Goal: Task Accomplishment & Management: Use online tool/utility

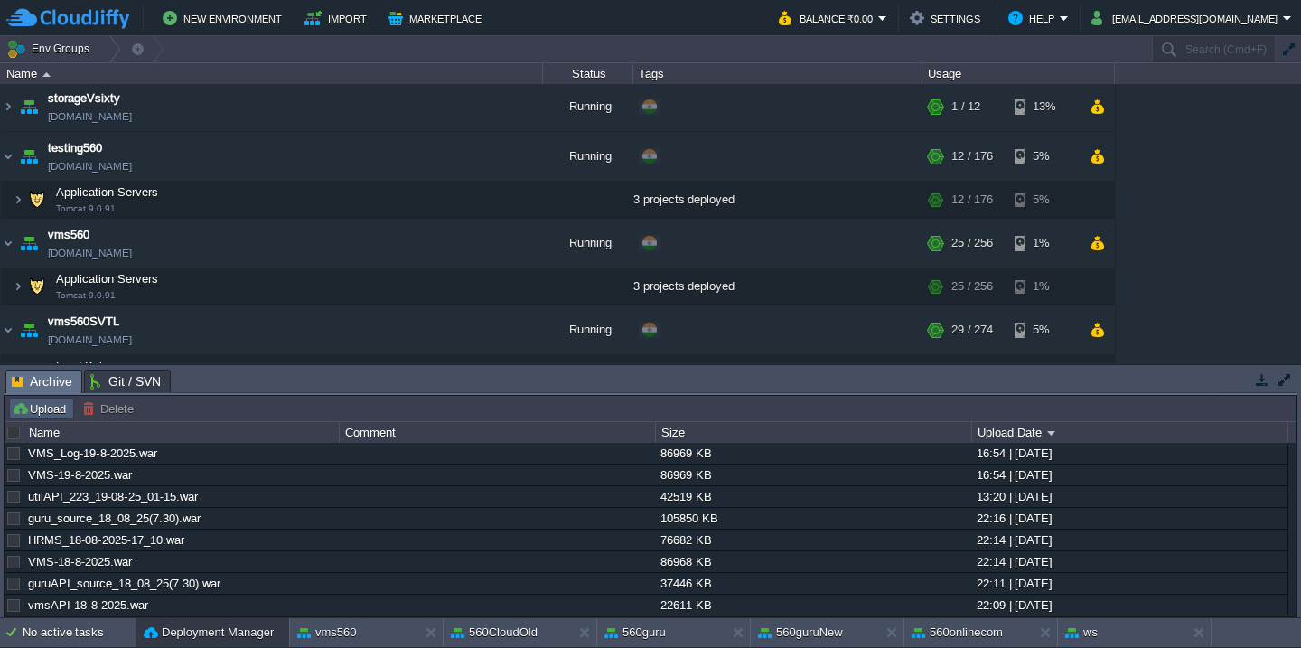
click at [30, 411] on button "Upload" at bounding box center [42, 408] width 60 height 16
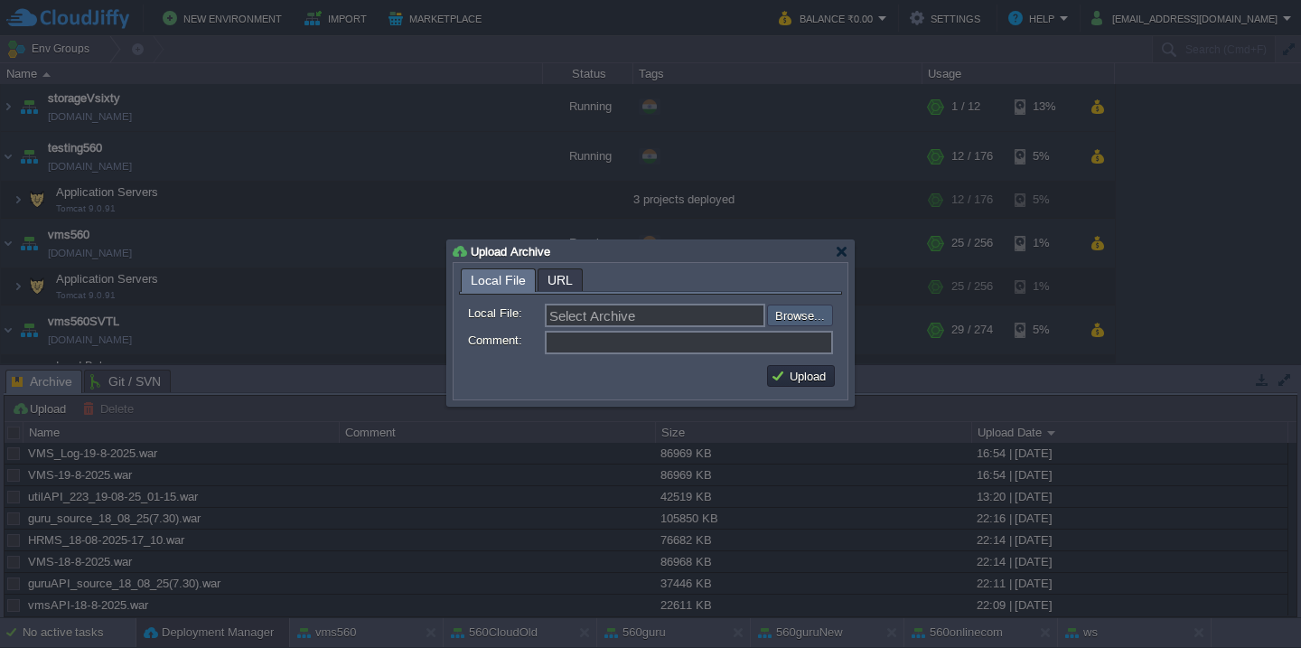
click at [785, 315] on input "file" at bounding box center [718, 315] width 229 height 22
type input "C:\fakepath\utilAPI_224_19-08-25_07-15.war"
type input "utilAPI_224_19-08-25_07-15.war"
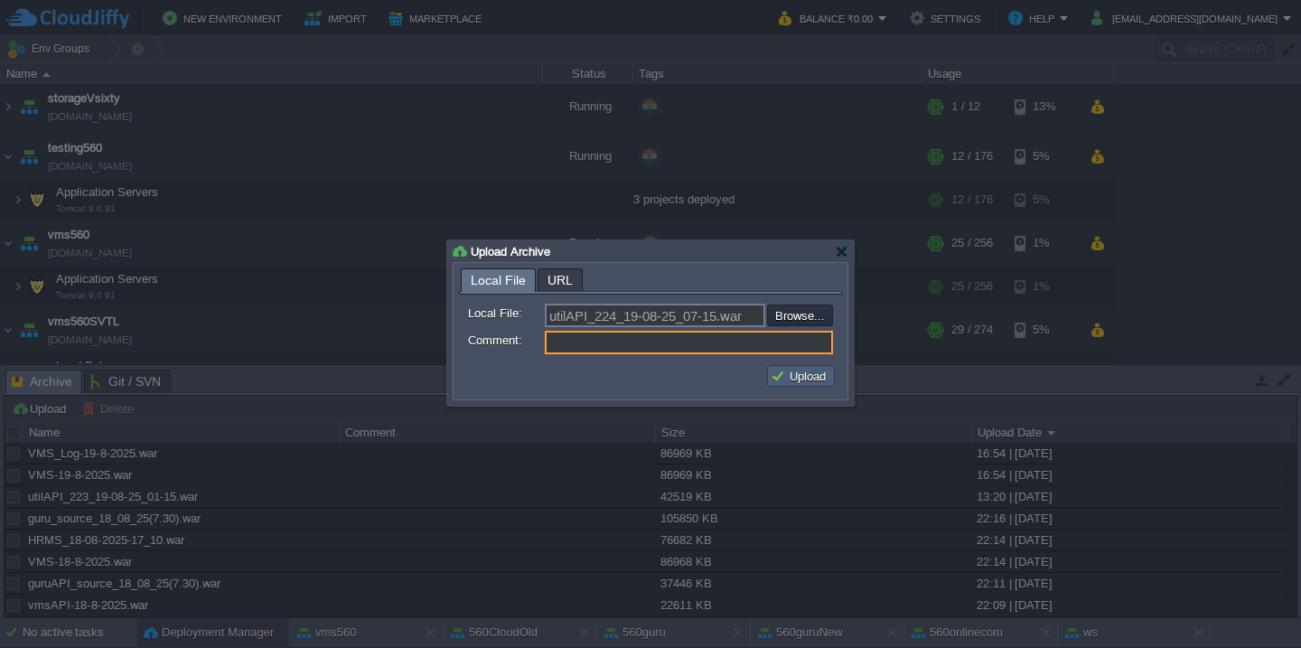
click at [789, 374] on button "Upload" at bounding box center [801, 376] width 61 height 16
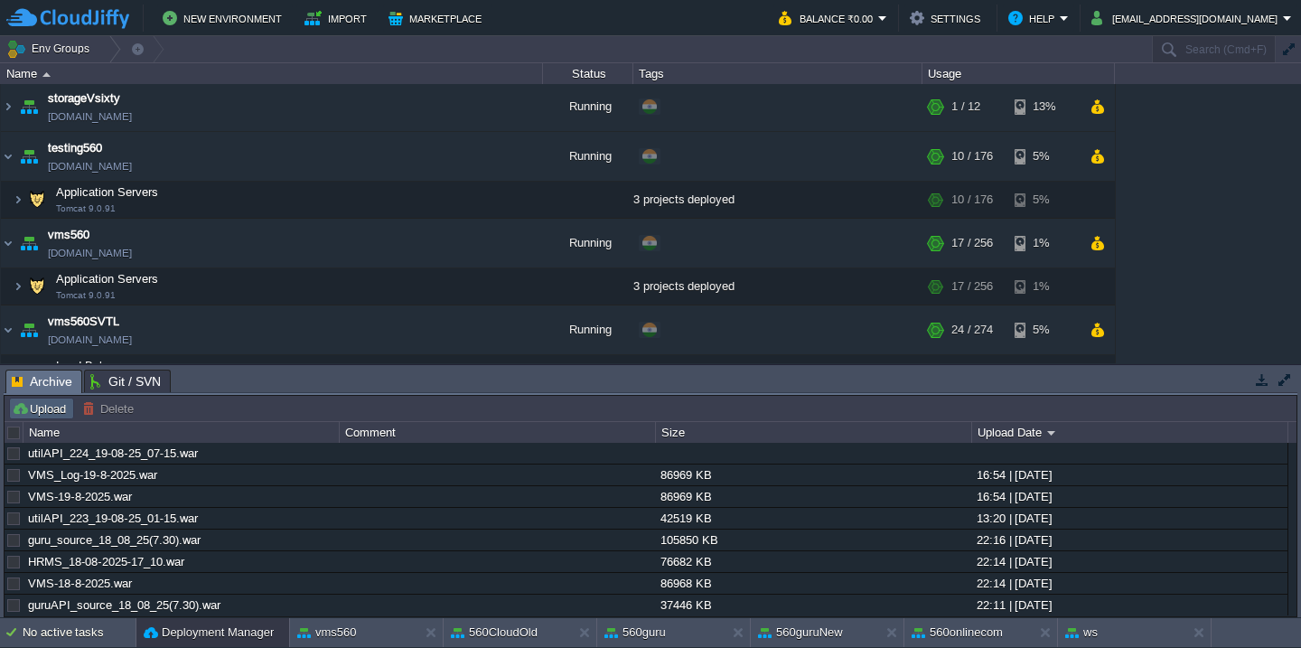
click at [47, 412] on button "Upload" at bounding box center [42, 408] width 60 height 16
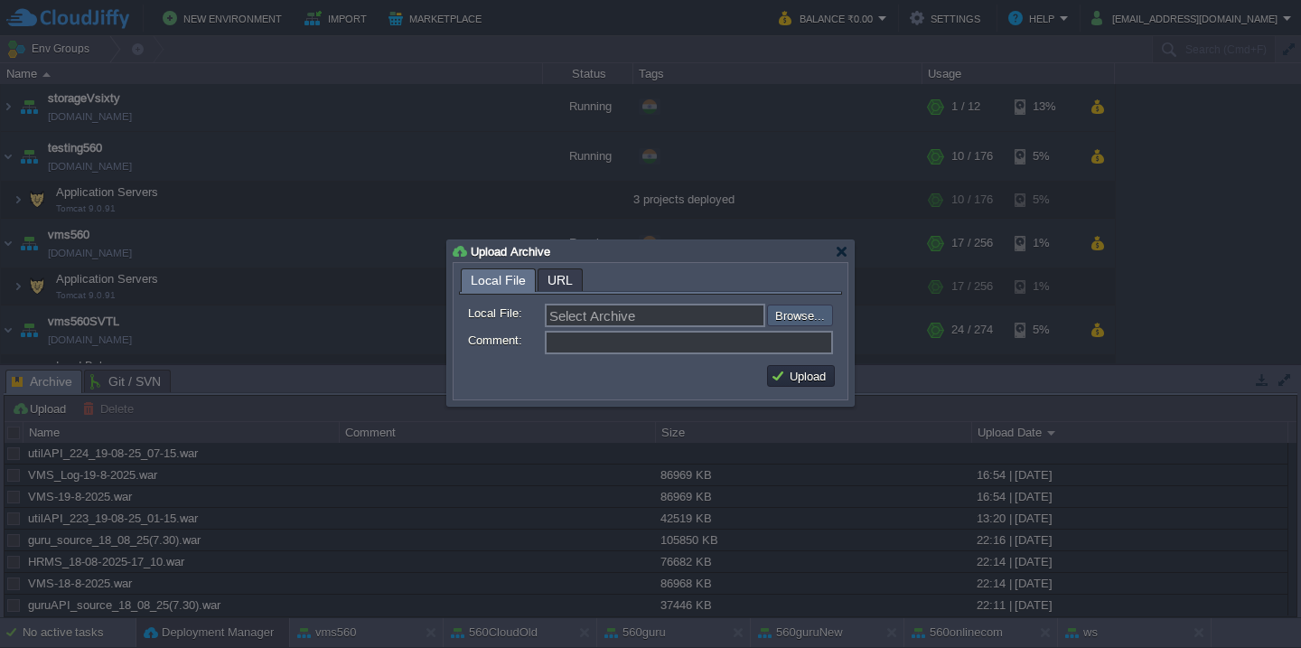
click at [791, 310] on input "file" at bounding box center [718, 315] width 229 height 22
type input "C:\fakepath\utilAPI_224_19-08-25_07-15.war"
type input "utilAPI_224_19-08-25_07-15.war"
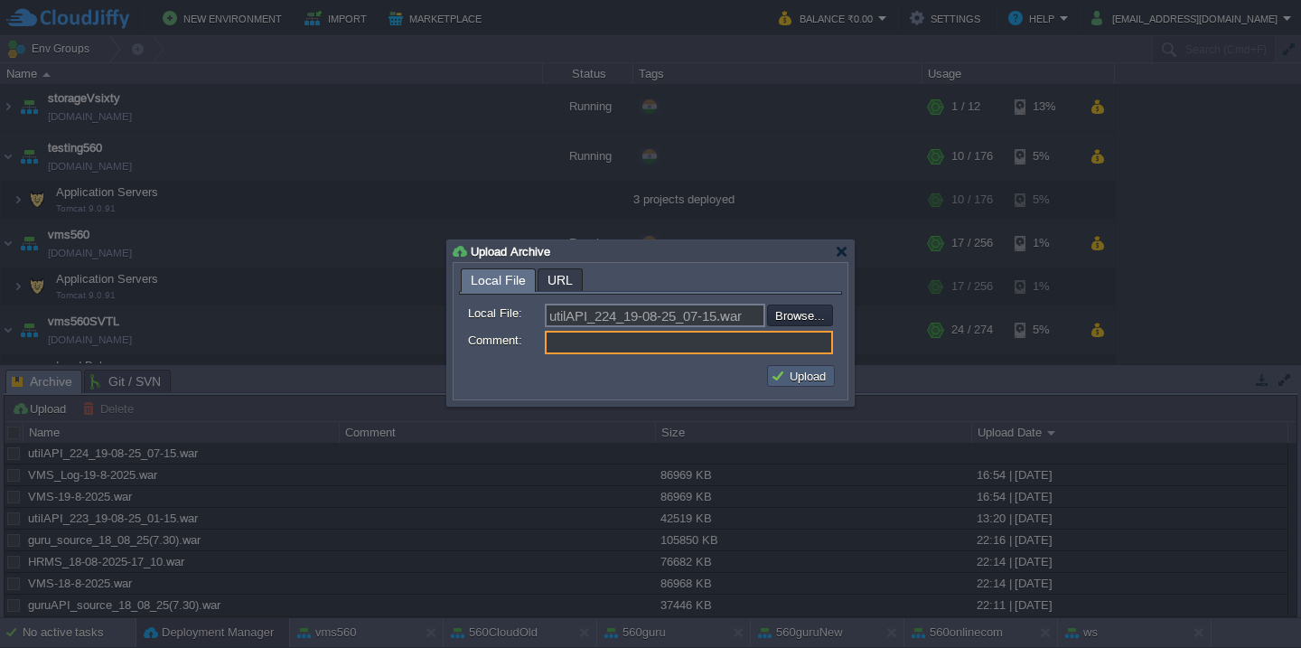
click at [790, 383] on button "Upload" at bounding box center [801, 376] width 61 height 16
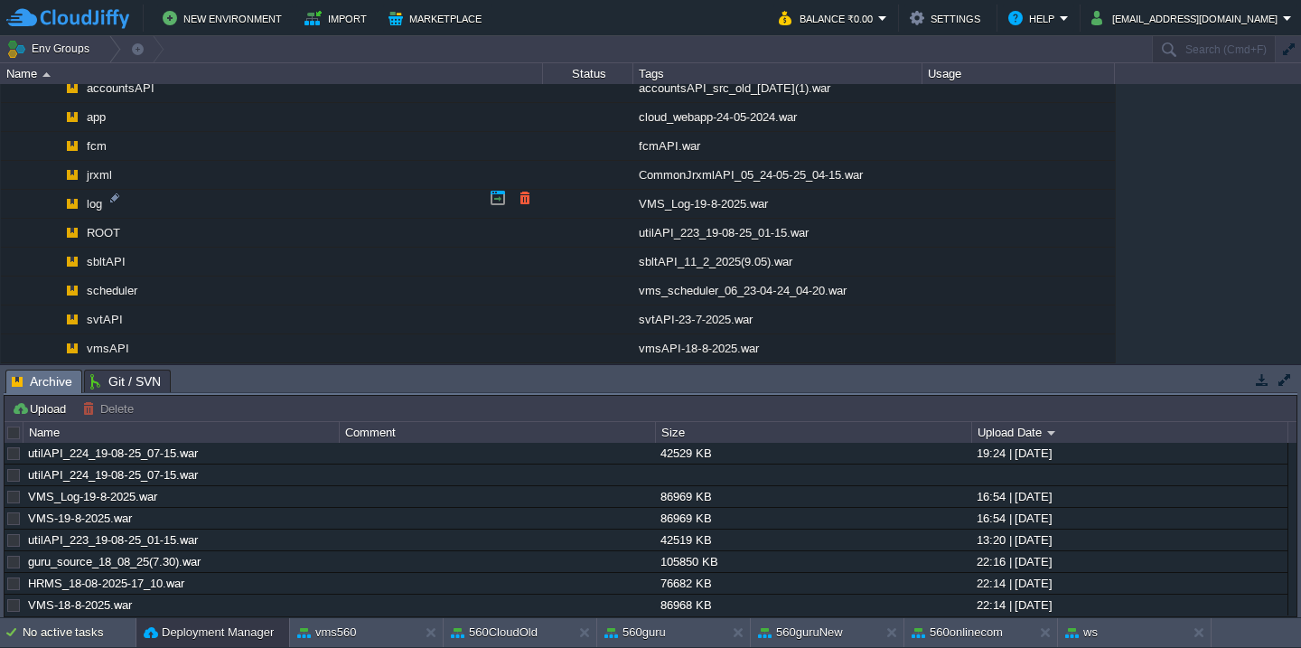
scroll to position [2369, 0]
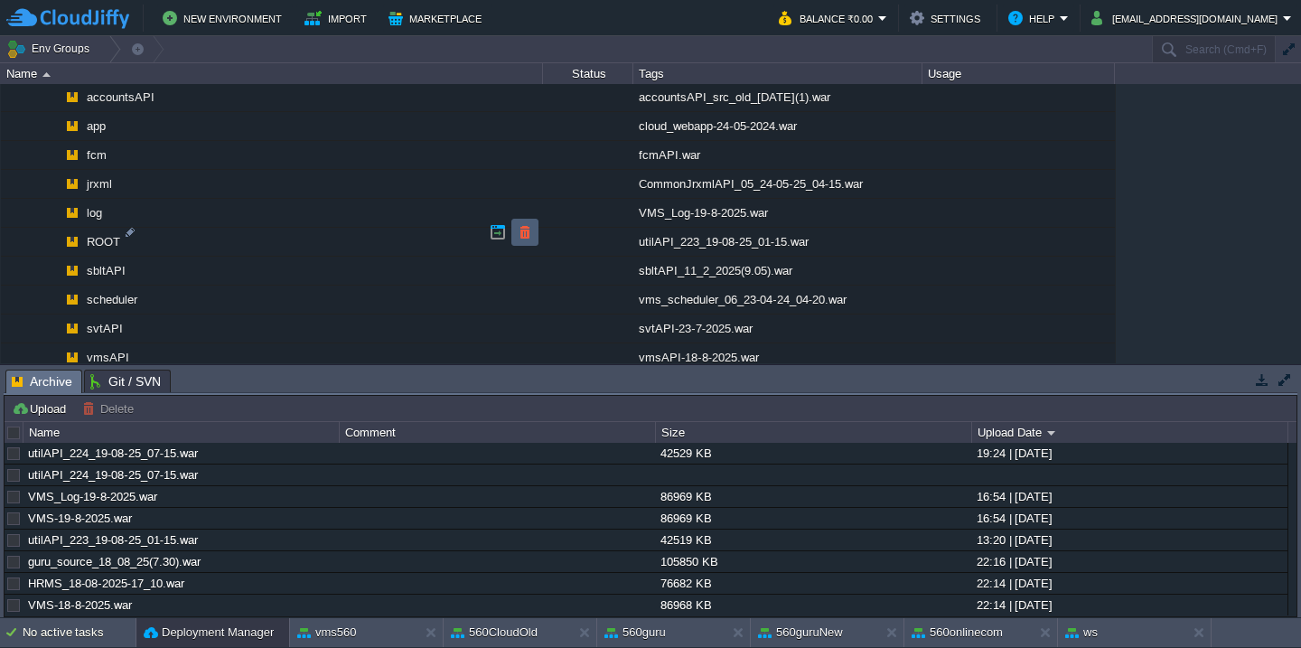
click at [525, 228] on button "button" at bounding box center [525, 232] width 16 height 16
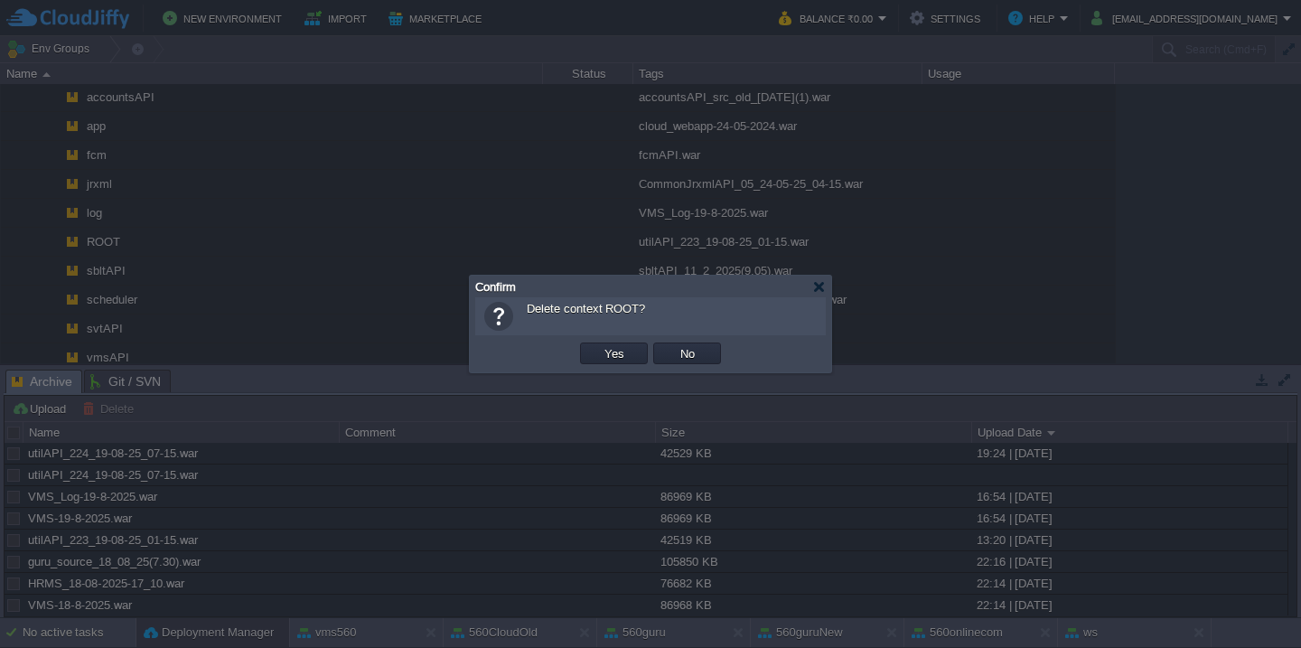
click at [599, 345] on button "Yes" at bounding box center [614, 353] width 31 height 16
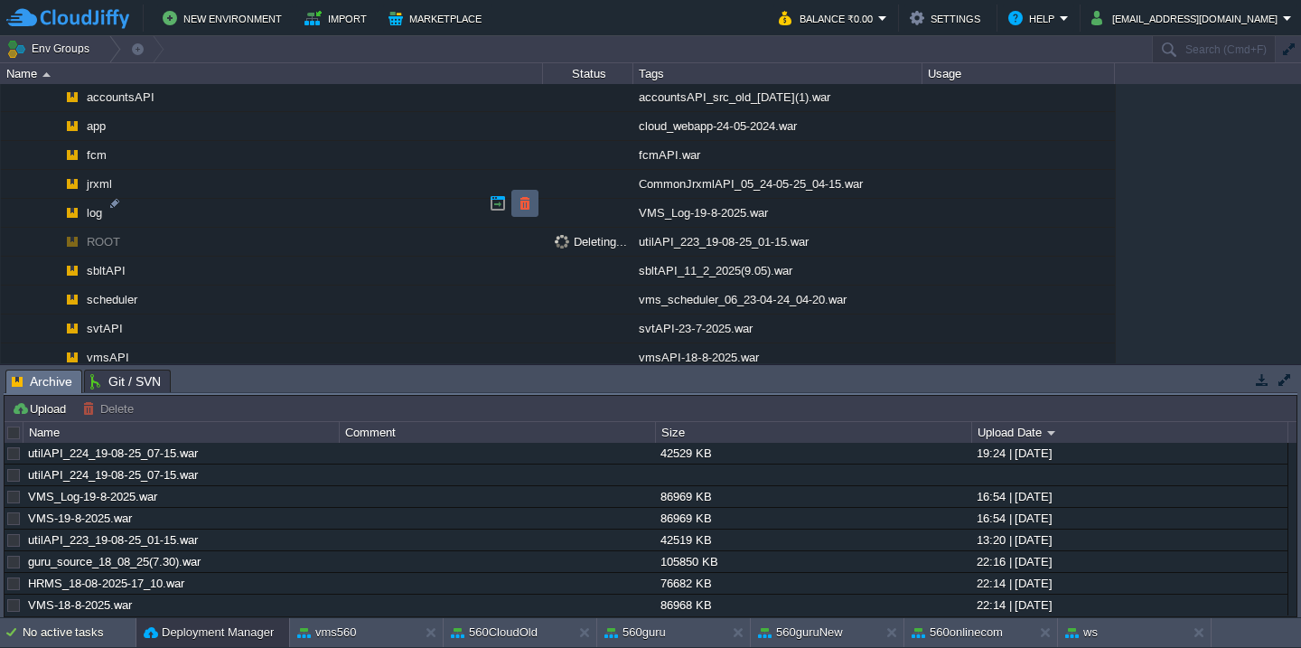
scroll to position [2336, 0]
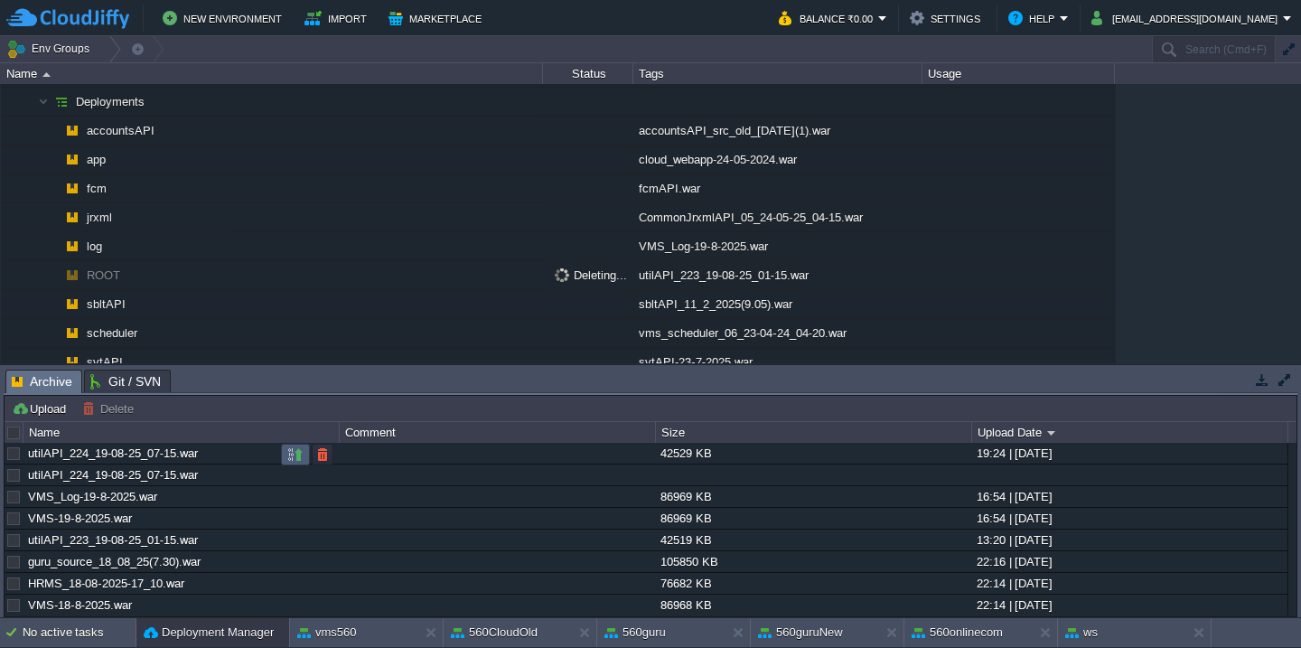
click at [297, 453] on button "button" at bounding box center [295, 454] width 16 height 16
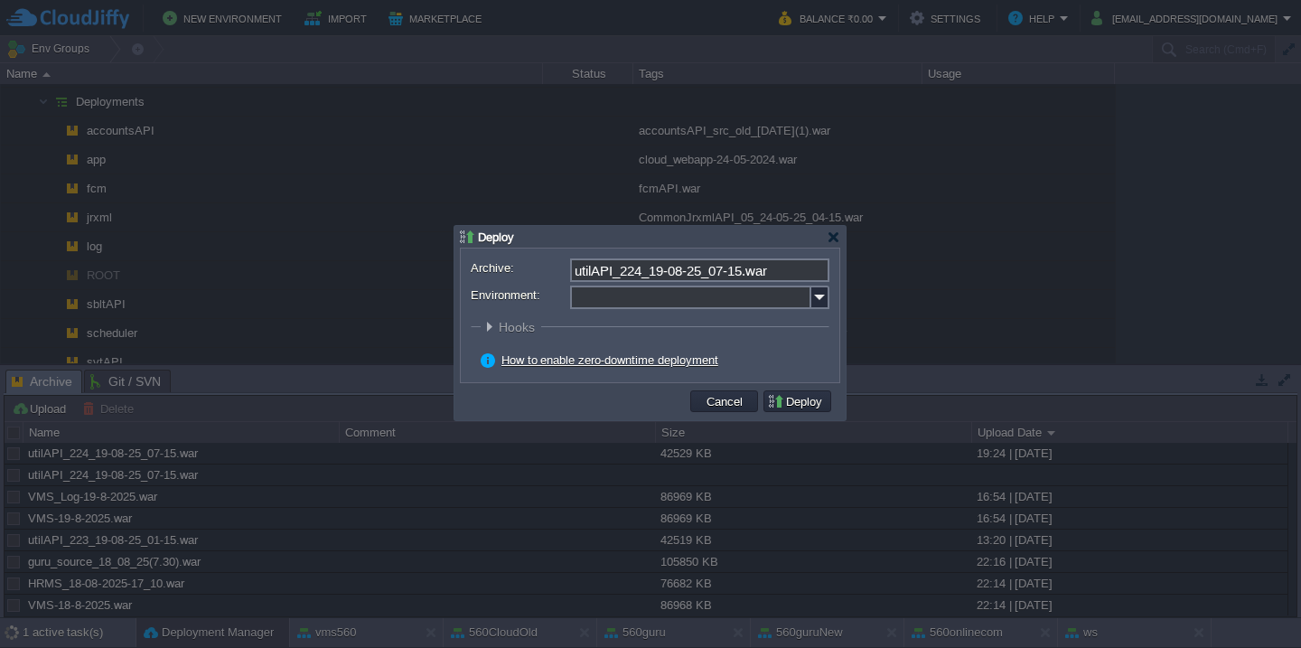
click at [641, 303] on input "Environment:" at bounding box center [690, 297] width 241 height 23
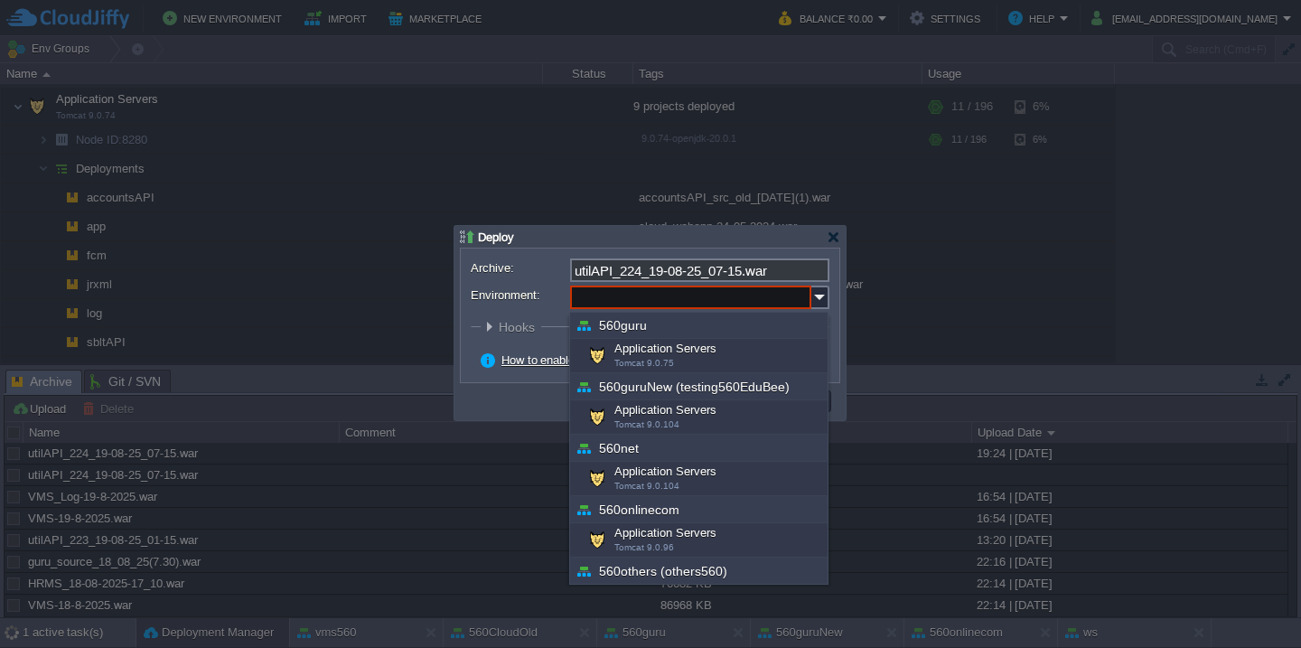
scroll to position [589, 0]
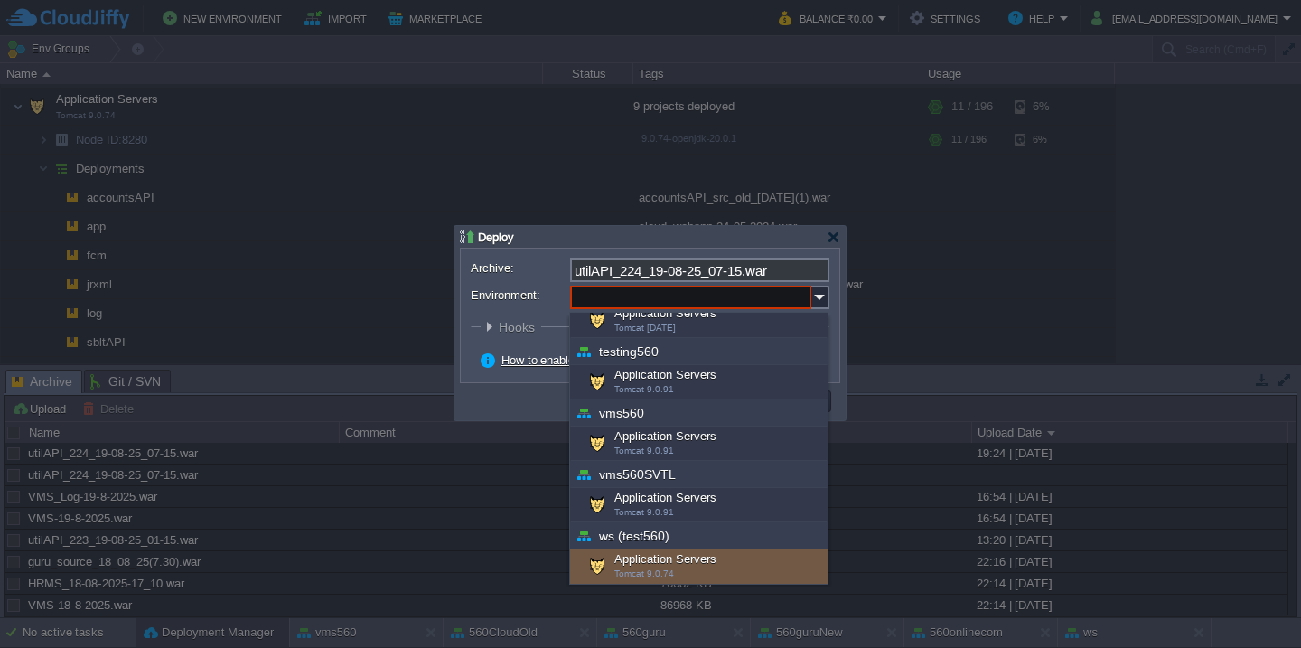
click at [650, 564] on div "Application Servers Tomcat 9.0.74" at bounding box center [699, 566] width 258 height 34
type input "Application Servers (ws (test560))"
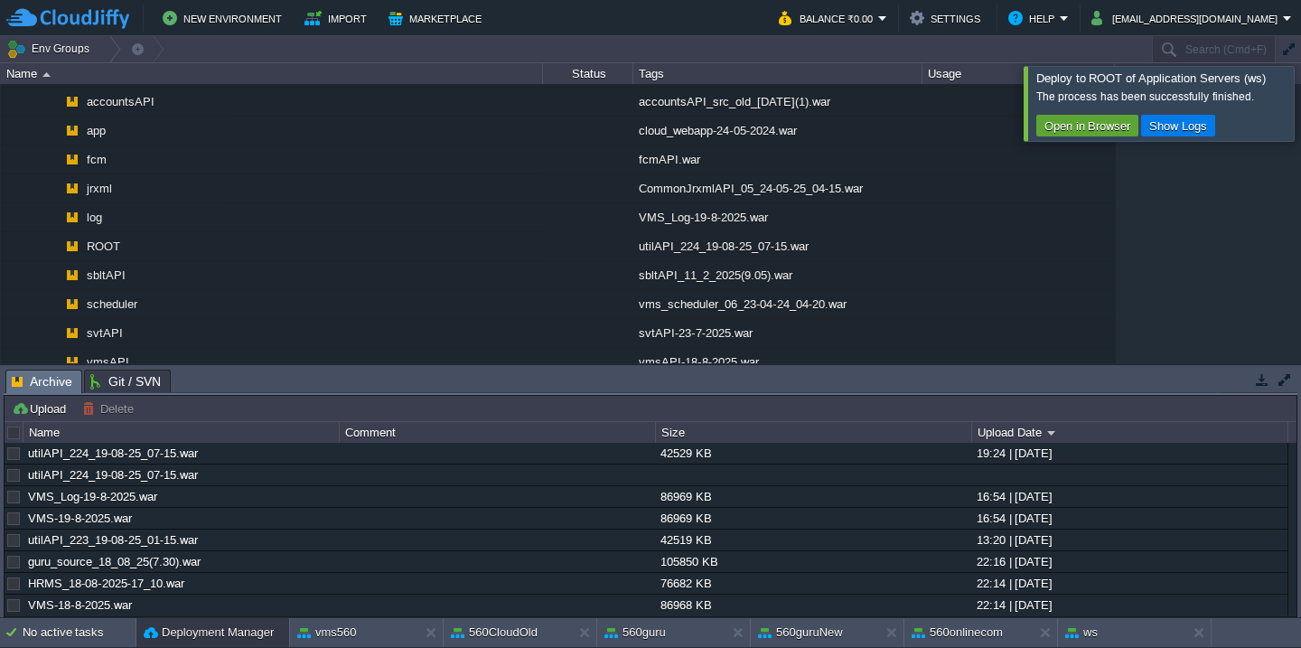
scroll to position [2268, 0]
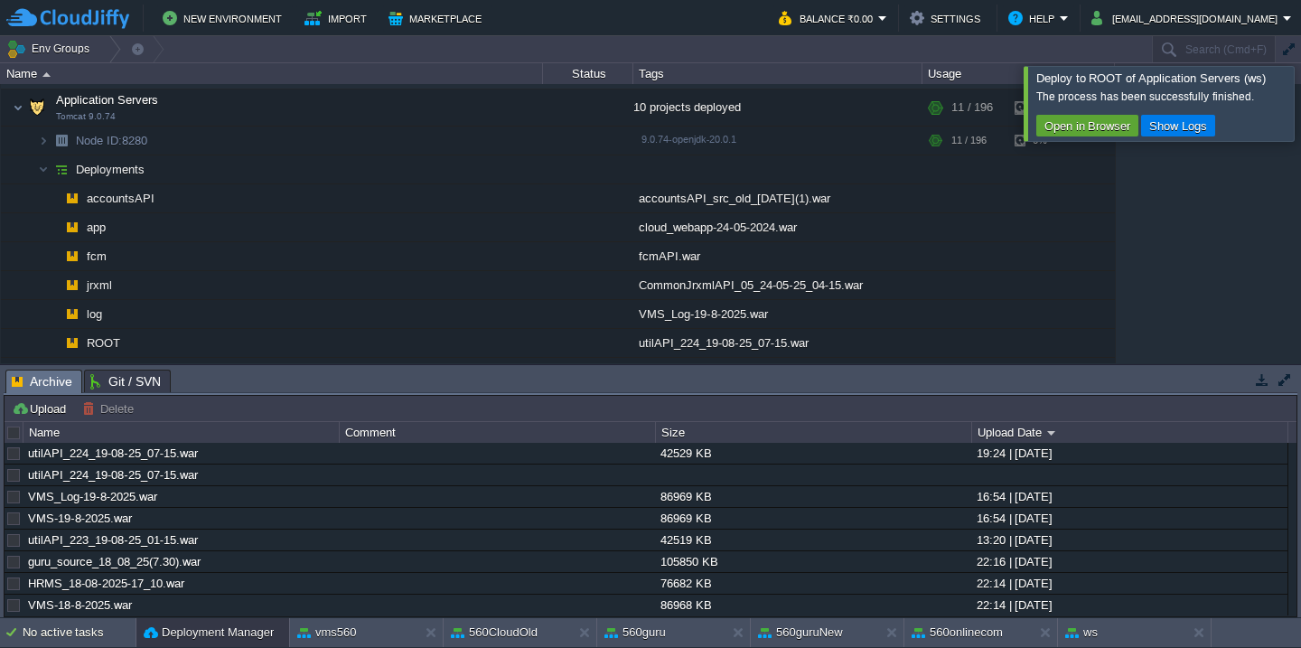
click at [16, 443] on td at bounding box center [14, 432] width 18 height 21
click at [21, 427] on div at bounding box center [14, 433] width 16 height 16
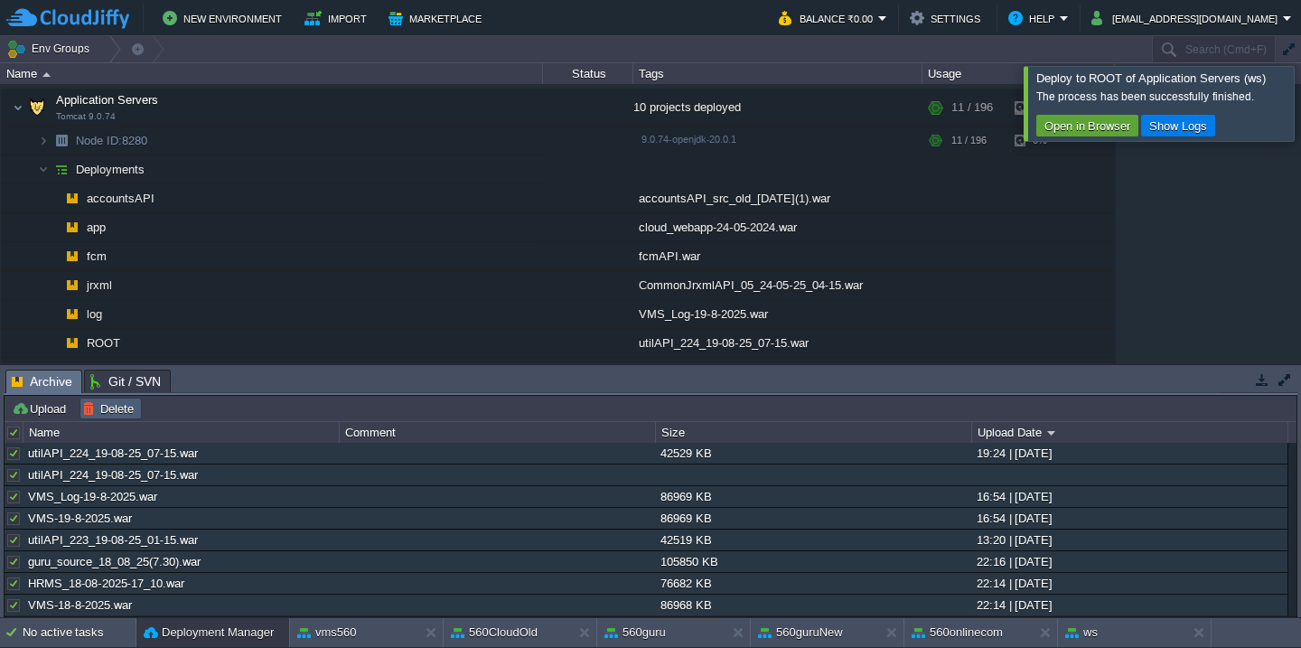
click at [109, 410] on button "Delete" at bounding box center [110, 408] width 57 height 16
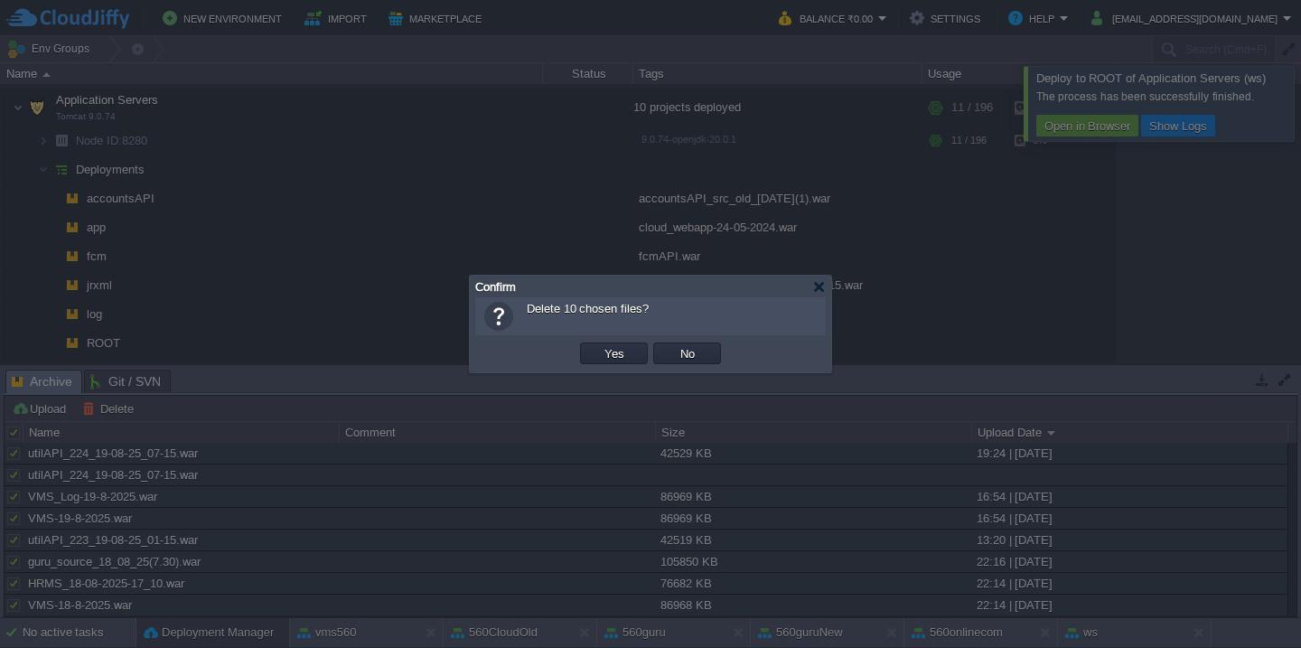
click at [599, 345] on button "Yes" at bounding box center [614, 353] width 31 height 16
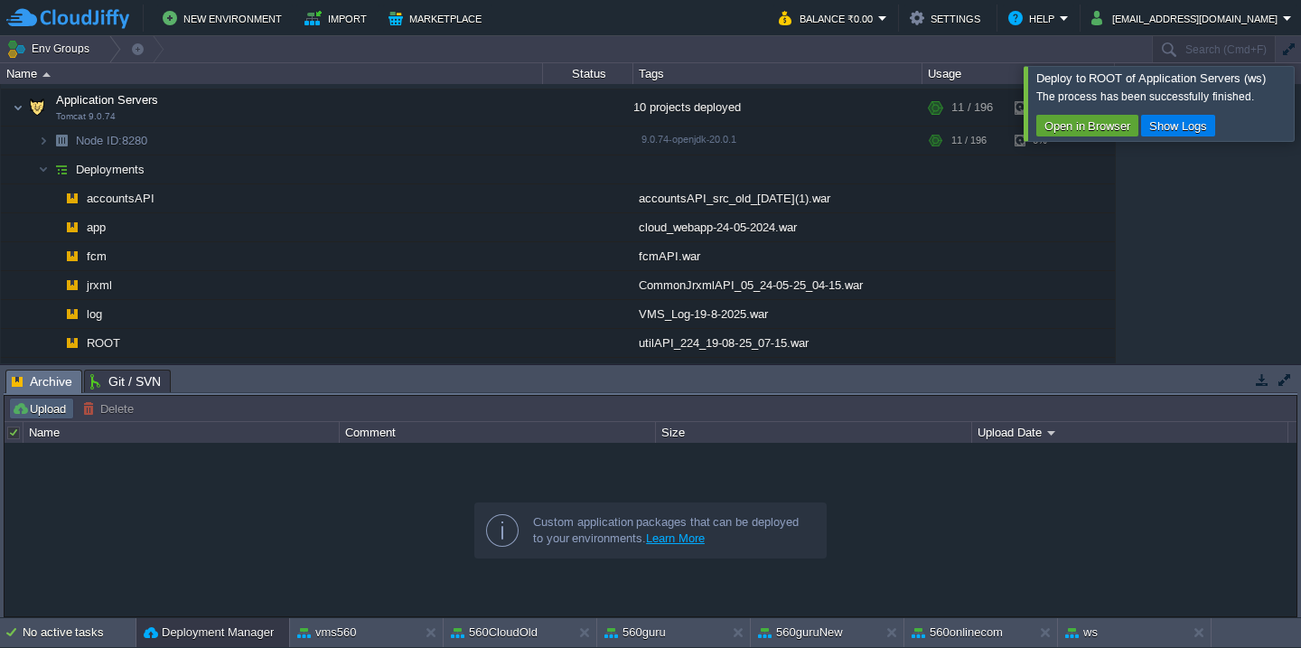
click at [40, 402] on button "Upload" at bounding box center [42, 408] width 60 height 16
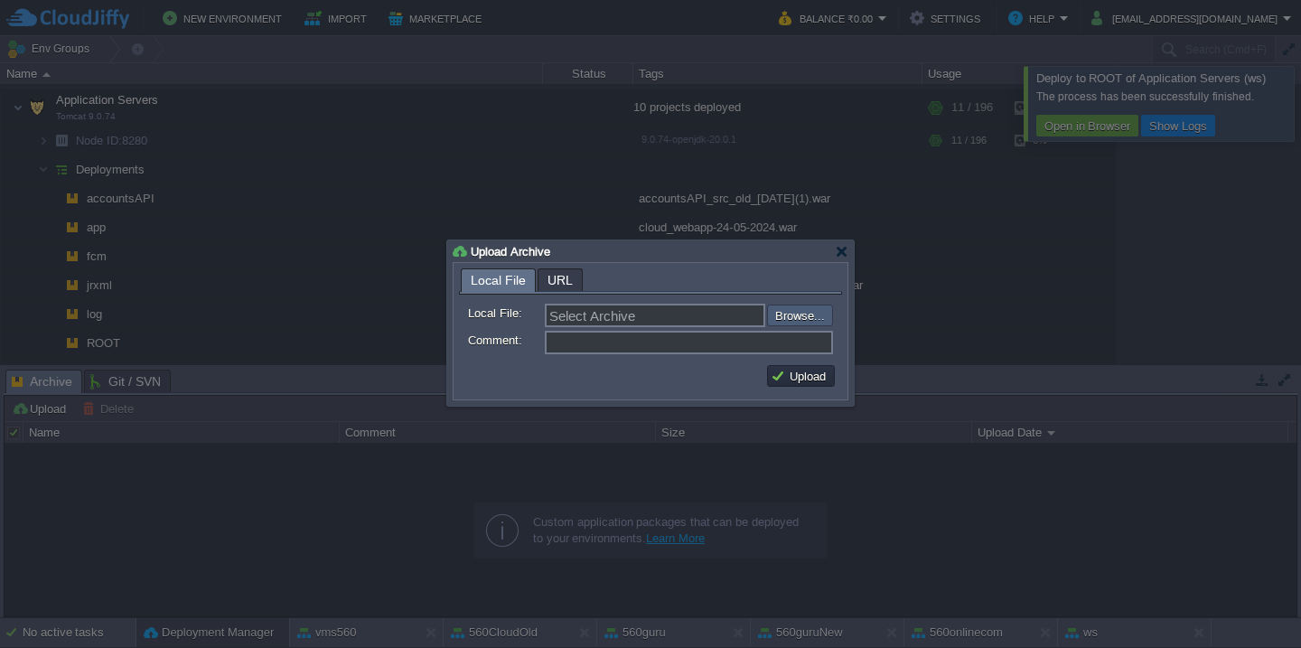
click at [782, 318] on input "file" at bounding box center [718, 315] width 229 height 22
type input "C:\fakepath\accounts_spring-77_19-08_2025_07-40-web.war"
type input "accounts_spring-77_19-08_2025_07-40-web.war"
click at [810, 371] on button "Upload" at bounding box center [801, 376] width 61 height 16
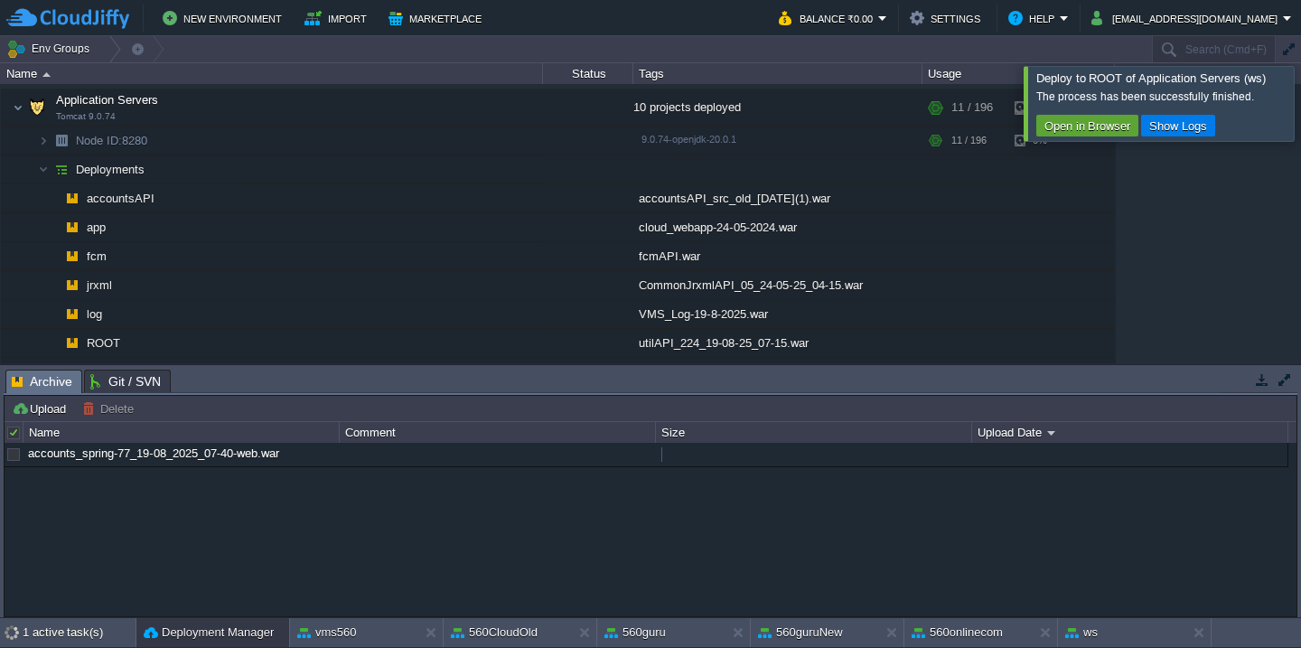
click at [1300, 96] on div at bounding box center [1323, 103] width 0 height 74
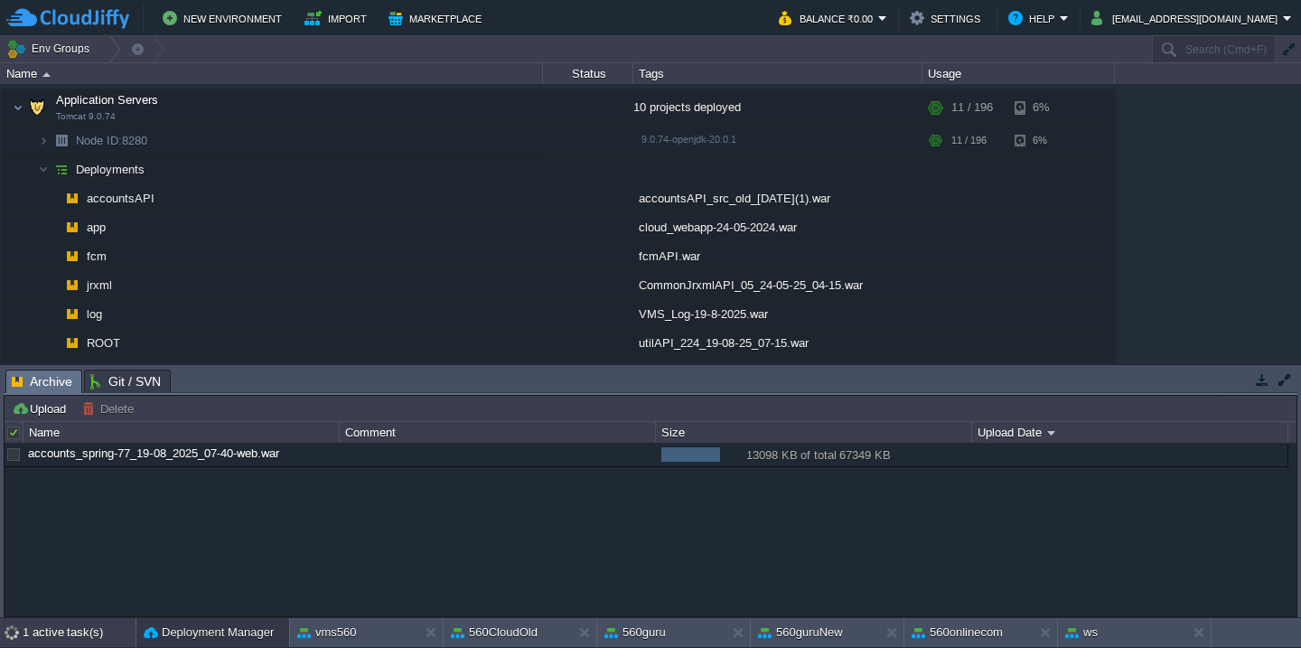
click at [41, 630] on div "1 active task(s)" at bounding box center [79, 632] width 113 height 29
